Goal: Task Accomplishment & Management: Manage account settings

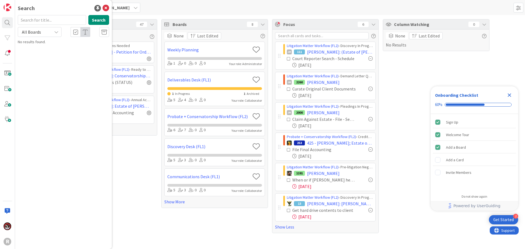
click at [109, 8] on div "Search Search All Boards No results found." at bounding box center [63, 124] width 97 height 249
click at [107, 9] on icon at bounding box center [106, 8] width 7 height 7
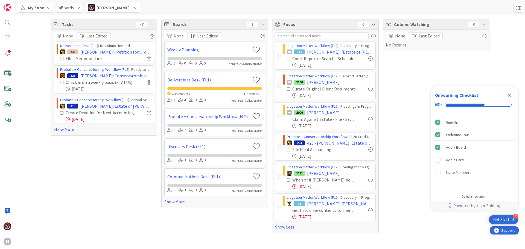
click at [108, 6] on span "Jasmin Sanchez" at bounding box center [113, 7] width 33 height 7
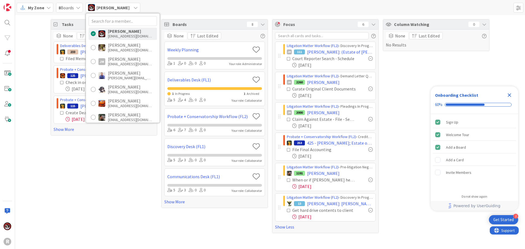
click at [156, 5] on div "My Zone 8 Boards Jasmin Sanchez Jasmin Sanchez jsanchez@reutercorbett.com Devin…" at bounding box center [270, 7] width 510 height 15
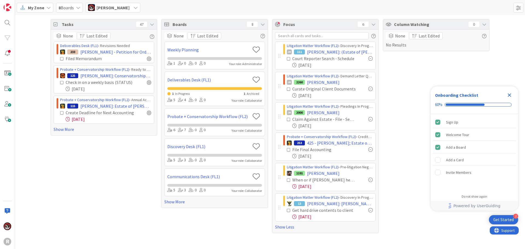
click at [51, 8] on div "My Zone" at bounding box center [35, 8] width 37 height 10
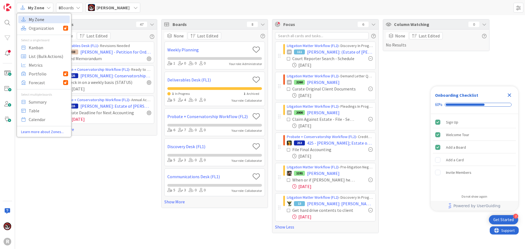
click at [40, 18] on span "My Zone" at bounding box center [48, 19] width 39 height 8
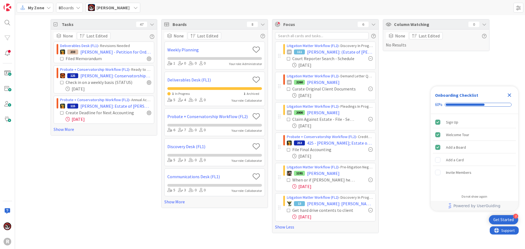
click at [510, 97] on icon "Close Checklist" at bounding box center [509, 95] width 7 height 7
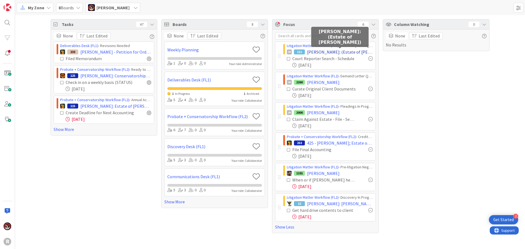
click at [320, 53] on span "[PERSON_NAME]: (Estate of [PERSON_NAME])" at bounding box center [340, 52] width 66 height 7
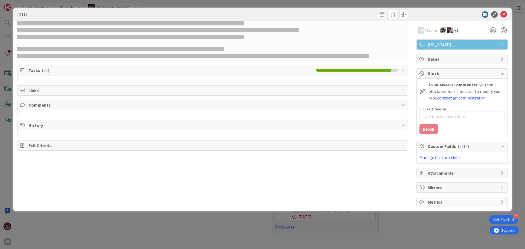
click at [67, 70] on span "Tasks ( 61 )" at bounding box center [170, 70] width 285 height 7
type textarea "x"
click at [506, 12] on icon at bounding box center [504, 14] width 7 height 7
click at [502, 15] on icon at bounding box center [504, 14] width 7 height 7
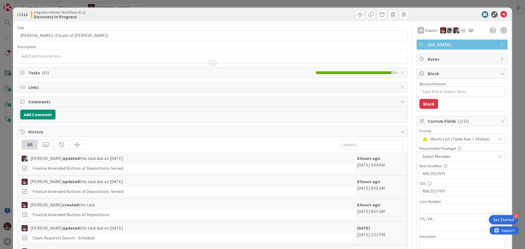
click at [46, 75] on span "( 61 )" at bounding box center [45, 72] width 7 height 5
type textarea "x"
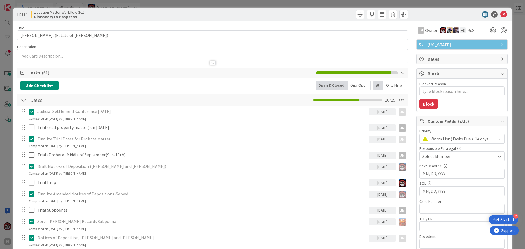
click at [348, 88] on div "Only Open" at bounding box center [359, 86] width 23 height 10
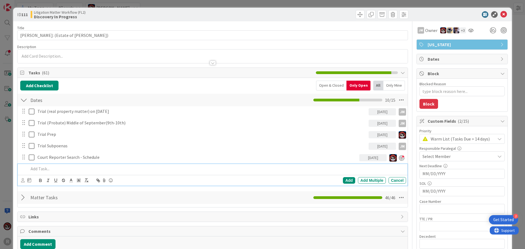
click at [70, 166] on p at bounding box center [216, 169] width 375 height 6
click at [23, 181] on icon at bounding box center [23, 180] width 4 height 4
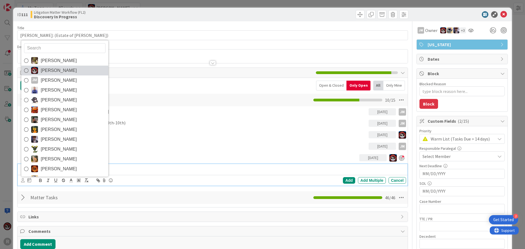
click at [52, 70] on span "[PERSON_NAME]" at bounding box center [59, 70] width 36 height 8
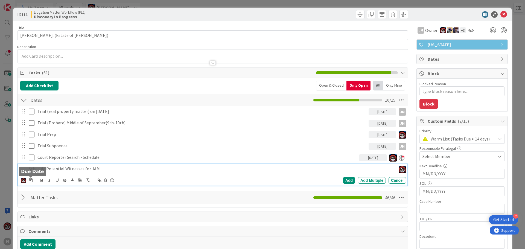
click at [31, 181] on icon at bounding box center [31, 180] width 4 height 4
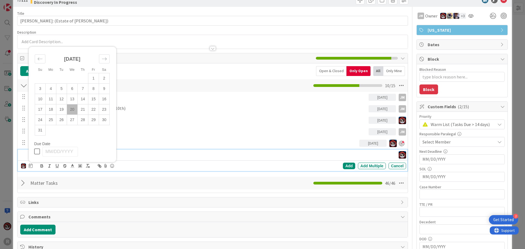
scroll to position [27, 0]
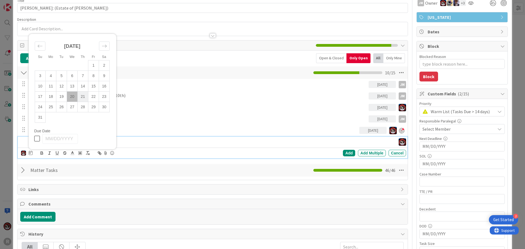
click at [83, 96] on td "21" at bounding box center [83, 96] width 11 height 10
click at [72, 95] on td "20" at bounding box center [72, 96] width 11 height 10
click at [345, 156] on div "Add" at bounding box center [349, 153] width 12 height 7
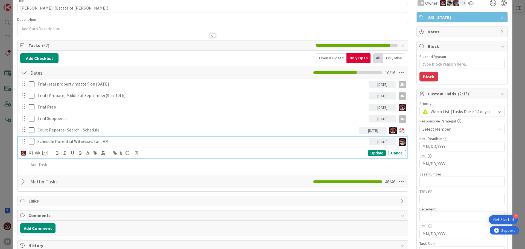
click at [82, 140] on p "Schedule Potential Witnesses for JAM" at bounding box center [201, 141] width 329 height 6
click at [37, 153] on div at bounding box center [37, 153] width 4 height 4
type textarea "x"
click at [368, 154] on div "Update" at bounding box center [377, 153] width 18 height 7
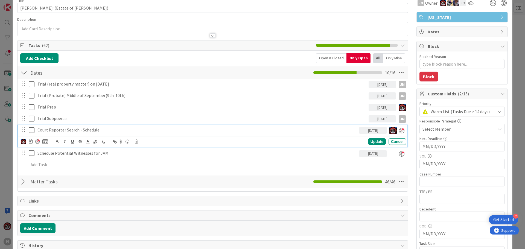
click at [82, 128] on p "Court Reporter Search - Schedule" at bounding box center [197, 130] width 320 height 6
click at [31, 141] on icon at bounding box center [31, 141] width 4 height 4
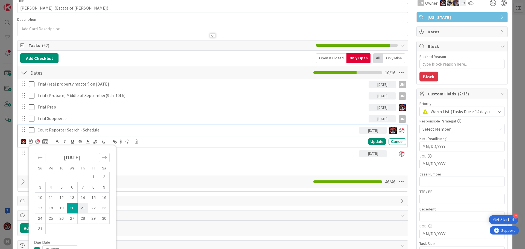
click at [86, 208] on td "21" at bounding box center [83, 208] width 11 height 10
type input "[DATE]"
type textarea "x"
click at [375, 141] on div "Update" at bounding box center [377, 142] width 18 height 7
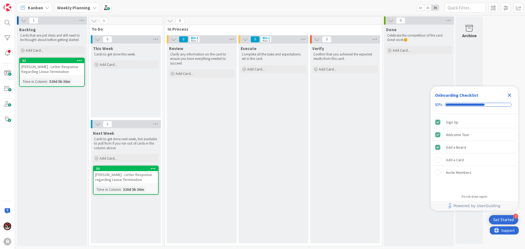
click at [85, 10] on b "Weekly Planning" at bounding box center [73, 7] width 33 height 5
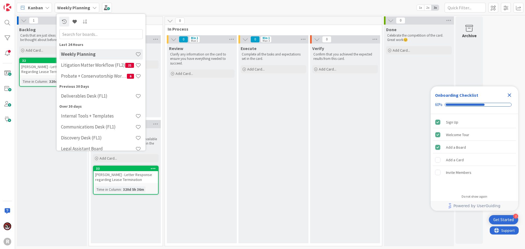
click at [42, 5] on span "Kanban" at bounding box center [35, 7] width 15 height 7
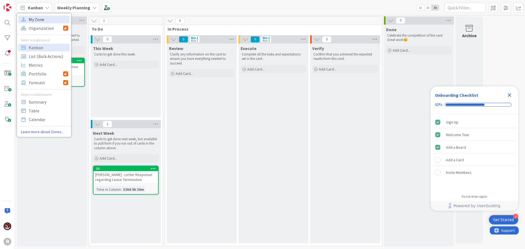
click at [42, 20] on span "My Zone" at bounding box center [48, 19] width 39 height 8
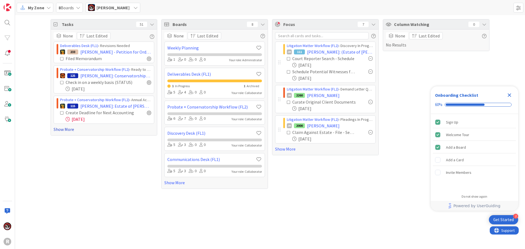
click at [65, 130] on link "Show More" at bounding box center [104, 129] width 101 height 7
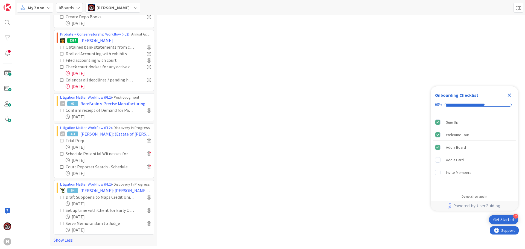
scroll to position [856, 0]
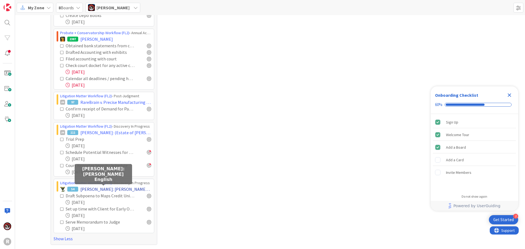
click at [101, 192] on span "ELWOOD: Elwood v. English" at bounding box center [115, 189] width 71 height 7
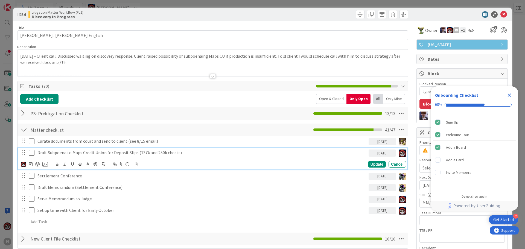
click at [117, 154] on p "Draft Subpoena to Maps Credit Union for Deposit Slips (137k and 250k checks)" at bounding box center [201, 153] width 329 height 6
click at [36, 164] on div at bounding box center [37, 164] width 4 height 4
click at [368, 165] on div "Update" at bounding box center [377, 164] width 18 height 7
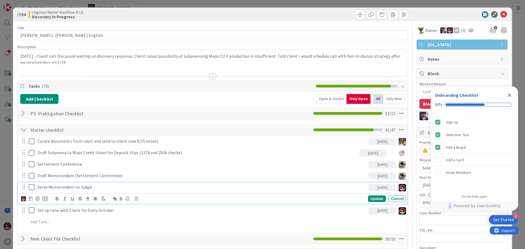
click at [67, 188] on p "Serve Memorandum to Judge" at bounding box center [201, 187] width 329 height 6
click at [374, 199] on div "Update" at bounding box center [377, 199] width 18 height 7
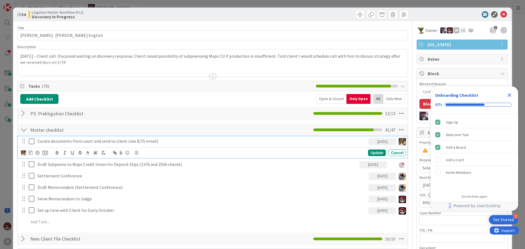
click at [126, 142] on p "Curate documents from court and send to client (see 8/15 email)" at bounding box center [201, 141] width 329 height 6
click at [38, 153] on div at bounding box center [37, 153] width 4 height 4
click at [371, 153] on div "Update" at bounding box center [377, 153] width 18 height 7
click at [95, 141] on p "Curate documents from court and send to client (see 8/15 email)" at bounding box center [197, 141] width 320 height 6
click at [23, 153] on icon at bounding box center [23, 153] width 4 height 4
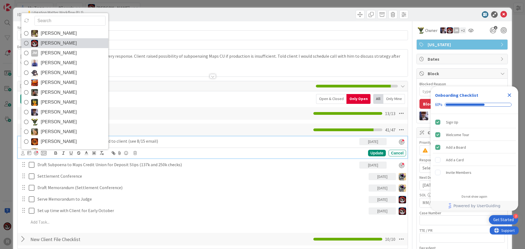
click at [58, 43] on span "[PERSON_NAME]" at bounding box center [59, 43] width 36 height 8
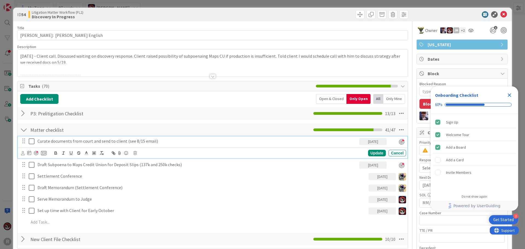
type textarea "x"
click at [375, 154] on div "Update" at bounding box center [377, 153] width 18 height 7
